Goal: Navigation & Orientation: Find specific page/section

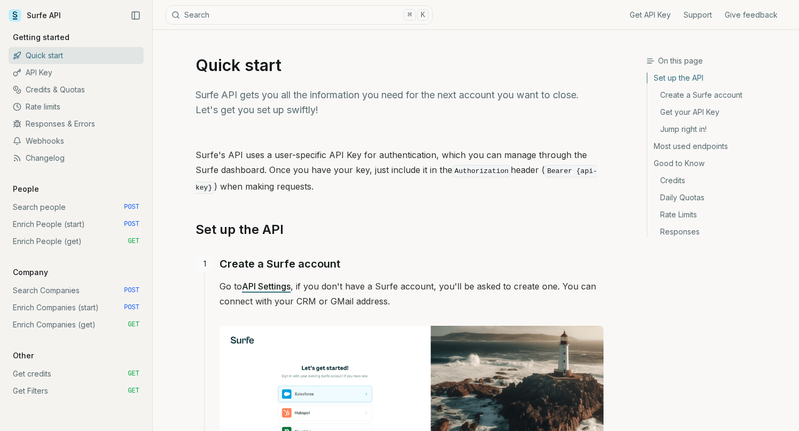
click at [48, 71] on link "API Key" at bounding box center [76, 72] width 135 height 17
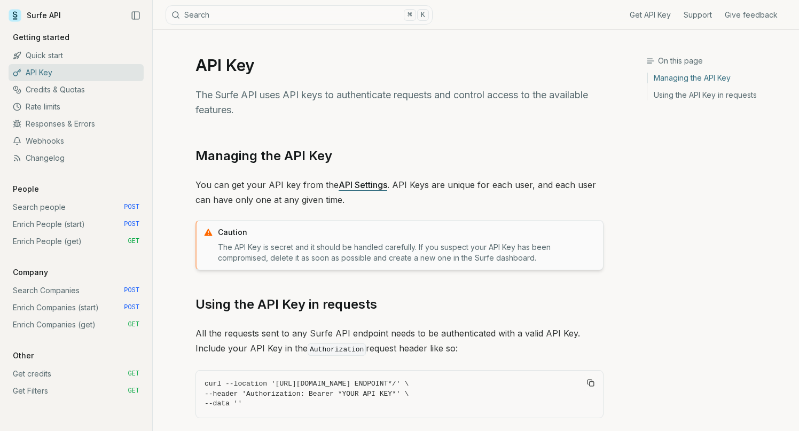
click at [56, 55] on link "Quick start" at bounding box center [76, 55] width 135 height 17
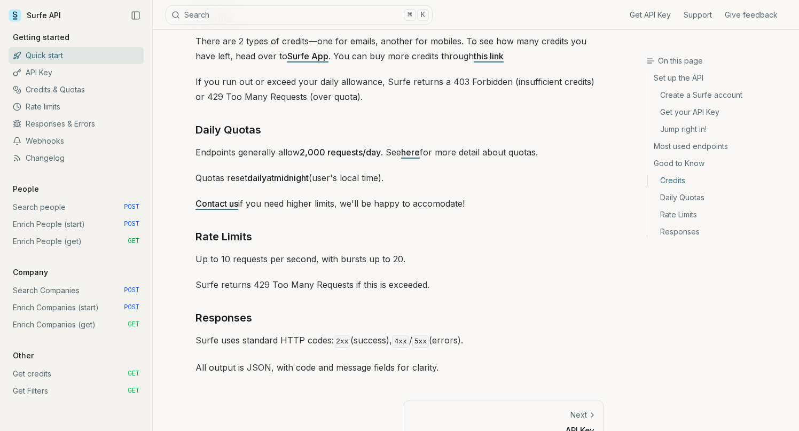
scroll to position [1585, 0]
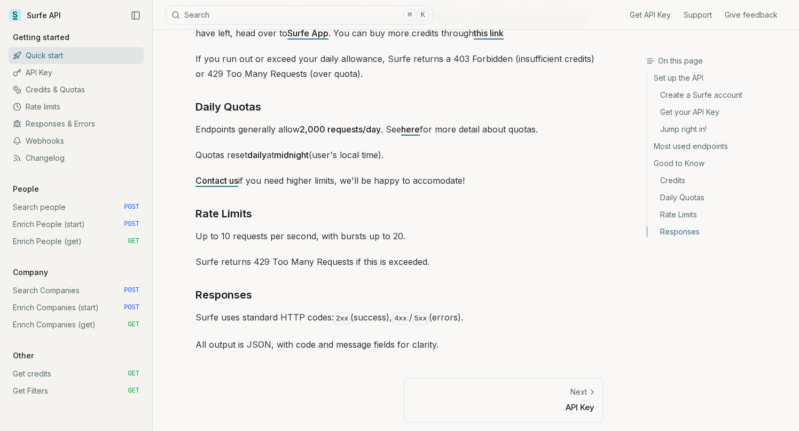
click at [54, 72] on link "API Key" at bounding box center [76, 72] width 135 height 17
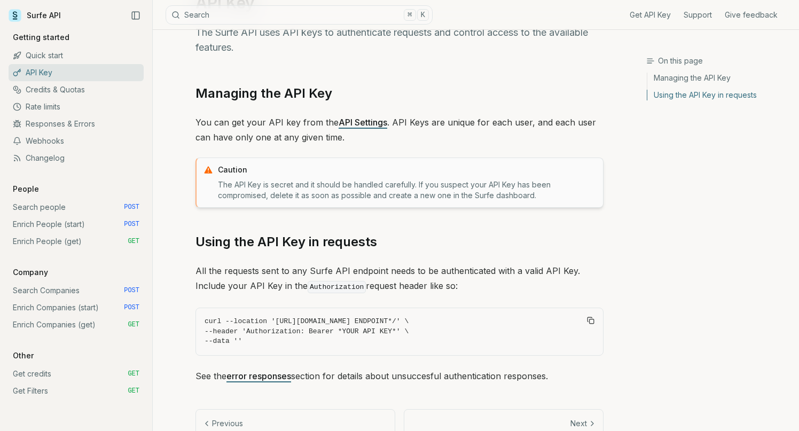
scroll to position [61, 0]
click at [361, 125] on link "API Settings" at bounding box center [363, 123] width 49 height 11
